Goal: Information Seeking & Learning: Learn about a topic

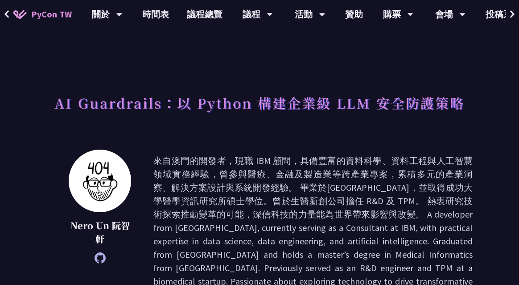
scroll to position [0, 71]
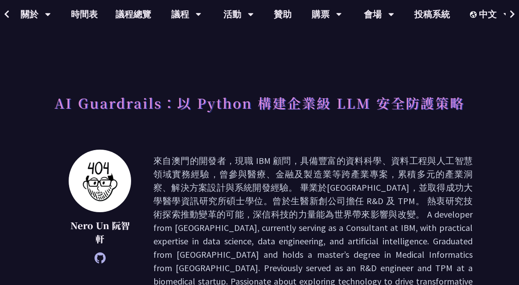
click at [7, 14] on icon at bounding box center [7, 14] width 6 height 9
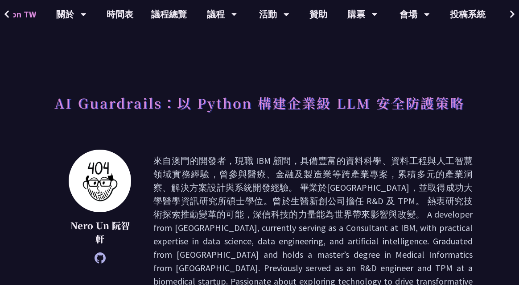
scroll to position [0, 0]
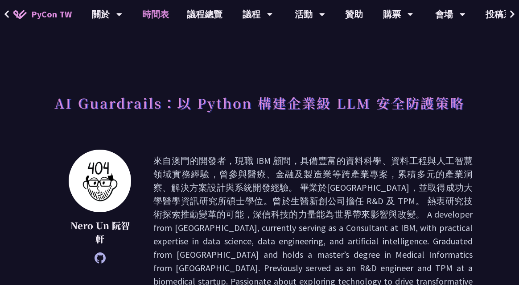
click at [159, 12] on link "時間表" at bounding box center [155, 14] width 45 height 29
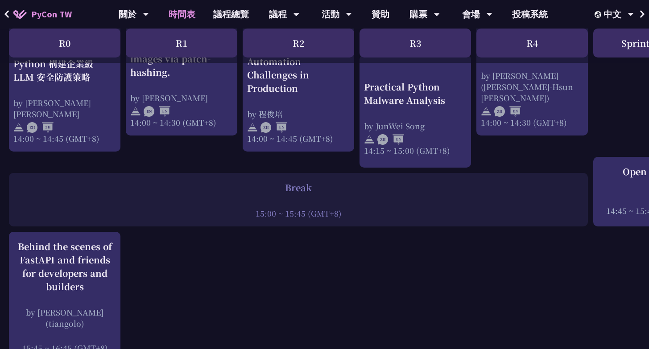
scroll to position [1015, 0]
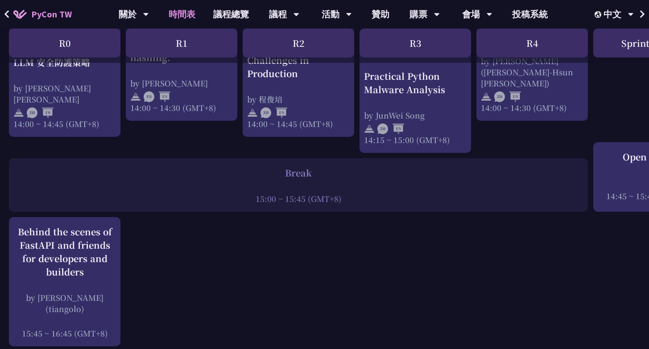
drag, startPoint x: 255, startPoint y: 206, endPoint x: 341, endPoint y: 206, distance: 86.1
click at [341, 204] on div "15:00 ~ 15:45 (GMT+8)" at bounding box center [298, 198] width 570 height 11
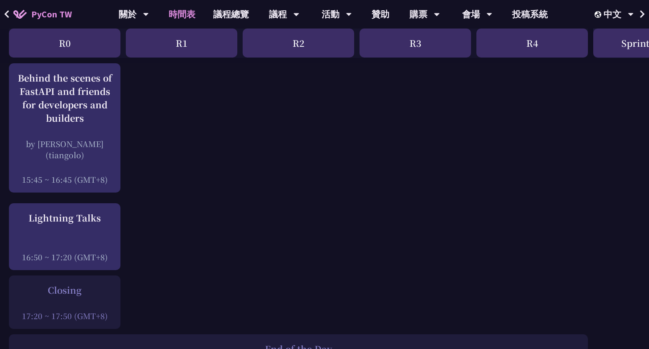
scroll to position [1148, 0]
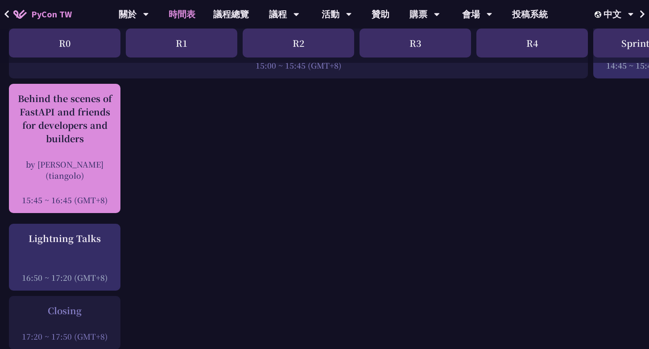
click at [87, 161] on div "Behind the scenes of FastAPI and friends for developers and builders by [PERSON…" at bounding box center [64, 149] width 103 height 114
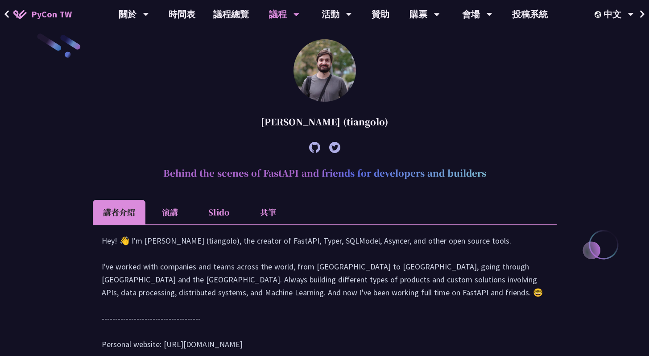
scroll to position [258, 0]
